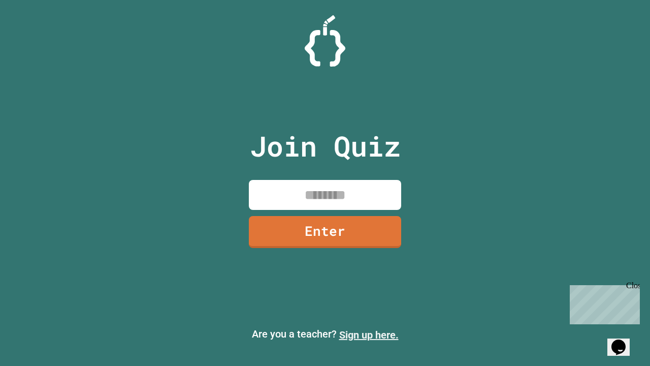
click at [369, 335] on link "Sign up here." at bounding box center [368, 335] width 59 height 12
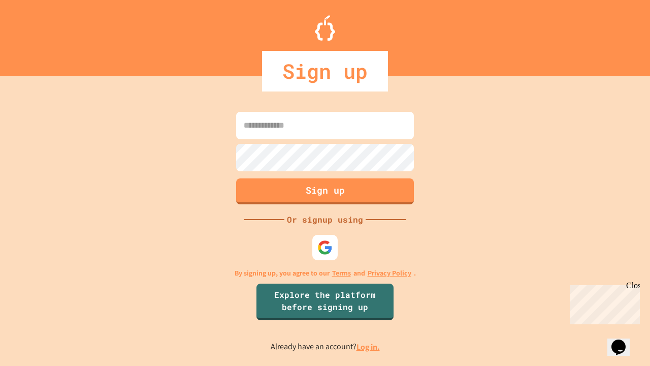
click at [369, 346] on link "Log in." at bounding box center [368, 346] width 23 height 11
